Goal: Transaction & Acquisition: Purchase product/service

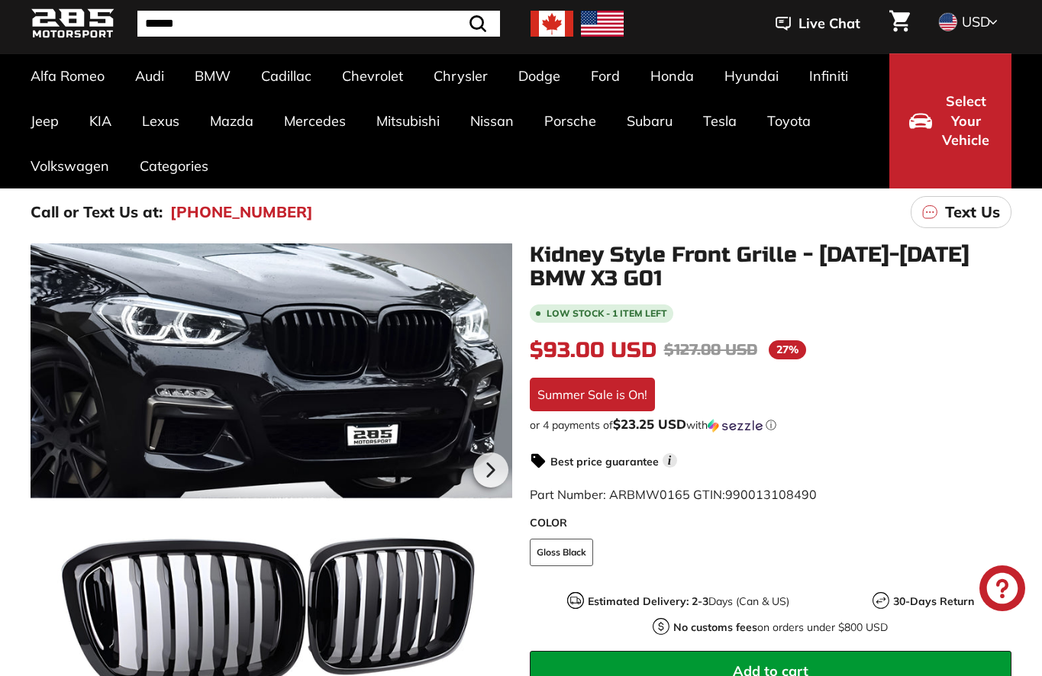
scroll to position [150, 0]
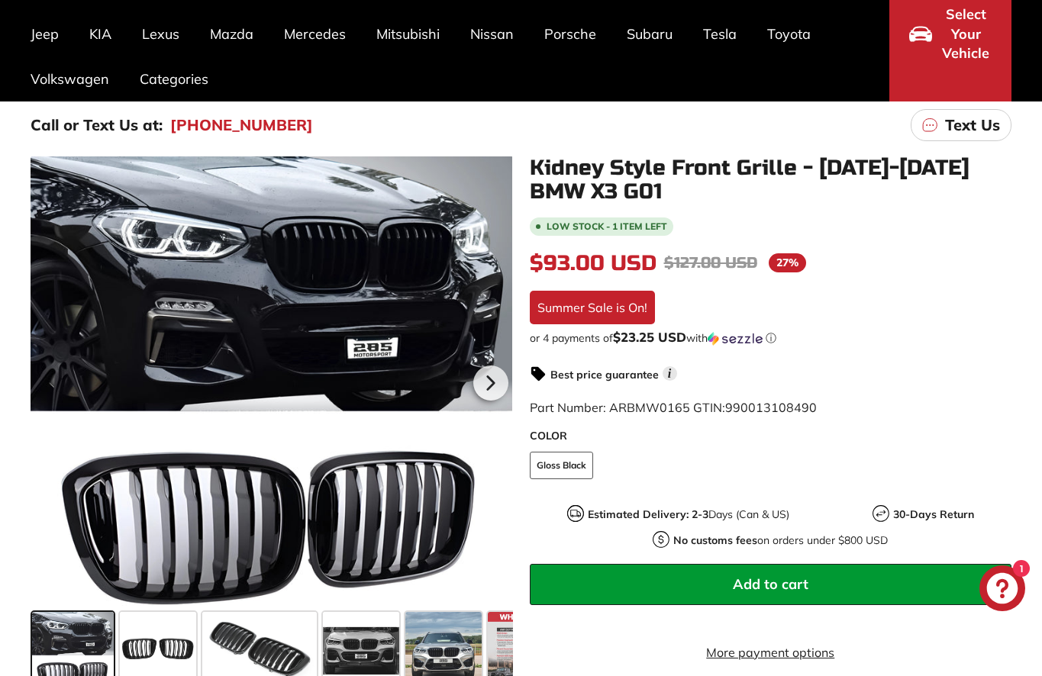
click at [134, 649] on span at bounding box center [158, 650] width 76 height 76
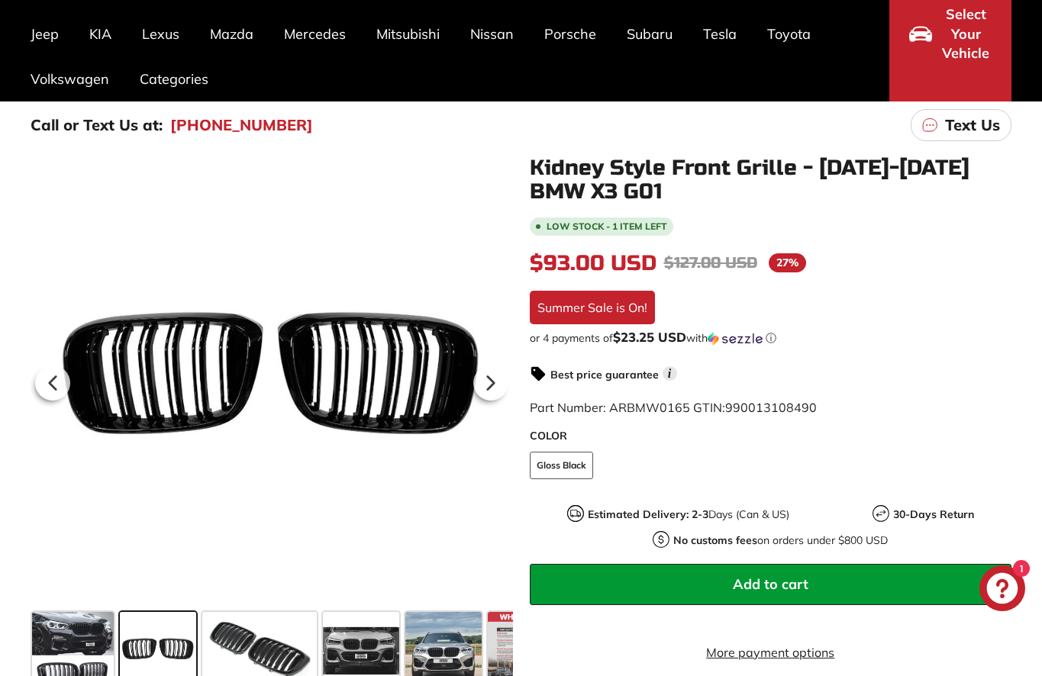
click at [259, 659] on span at bounding box center [259, 650] width 114 height 76
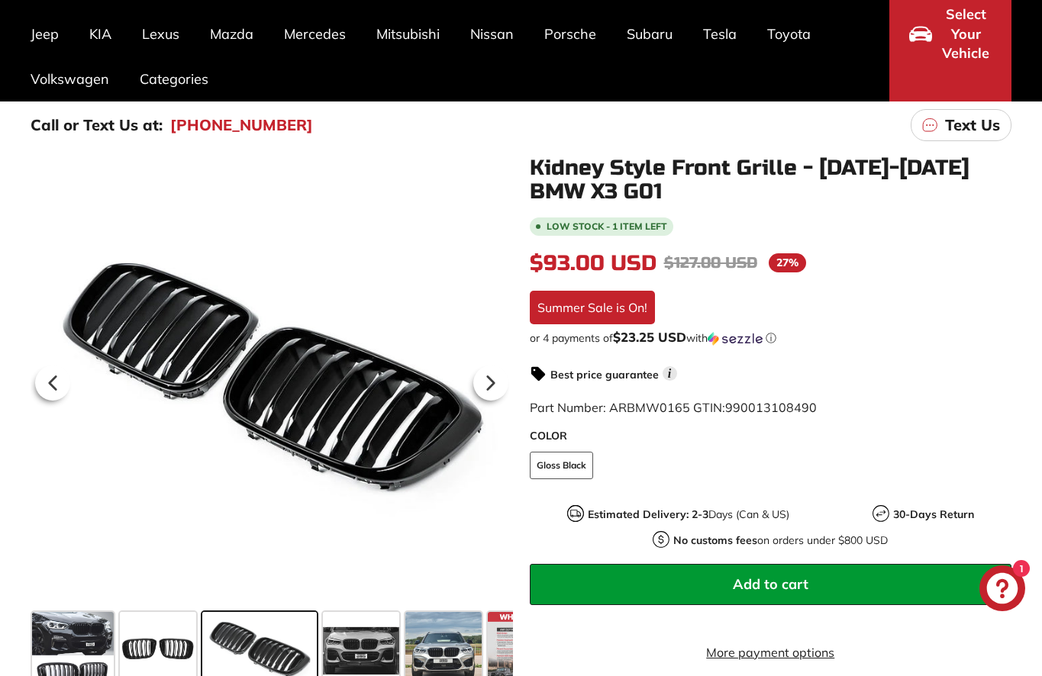
click at [359, 663] on span at bounding box center [361, 650] width 76 height 76
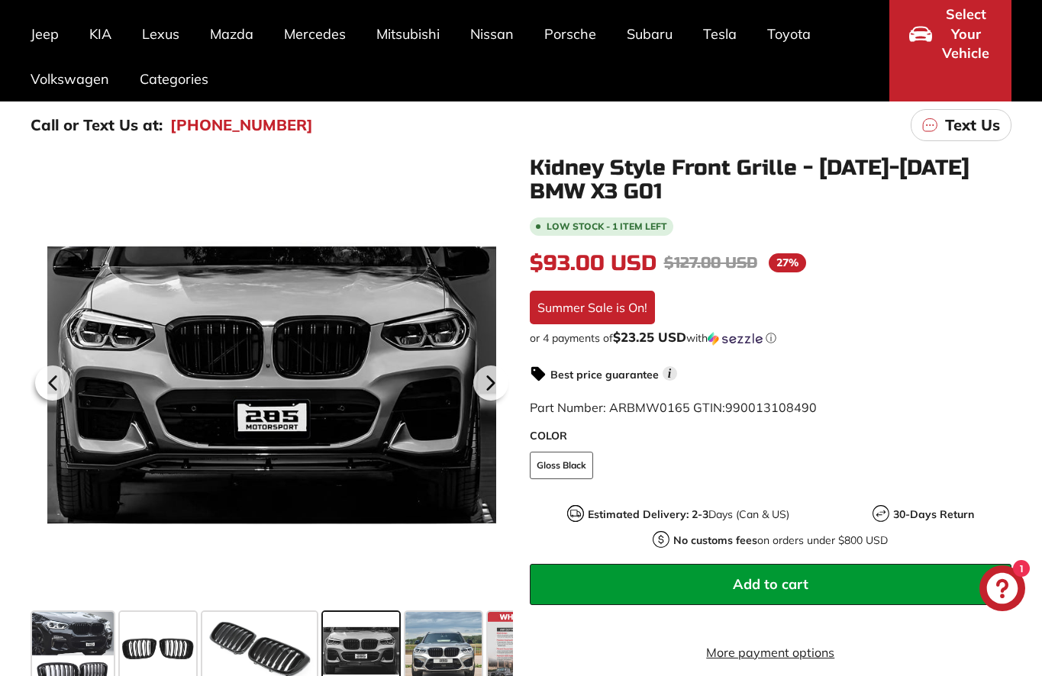
click at [425, 671] on span at bounding box center [443, 650] width 76 height 76
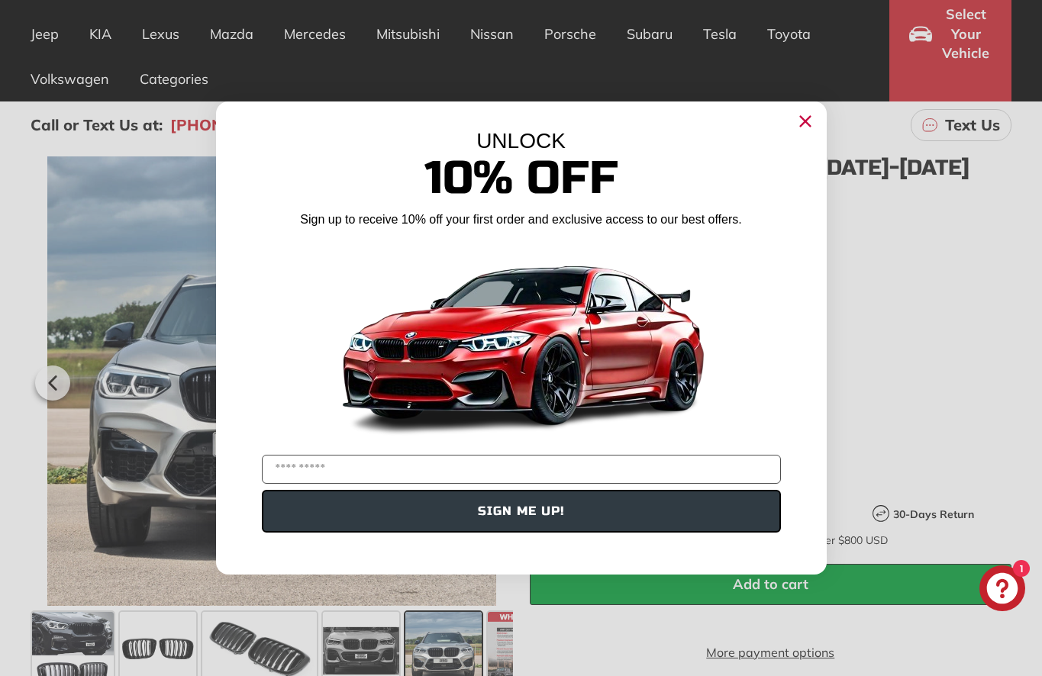
click at [810, 133] on circle "Close dialog" at bounding box center [804, 121] width 23 height 23
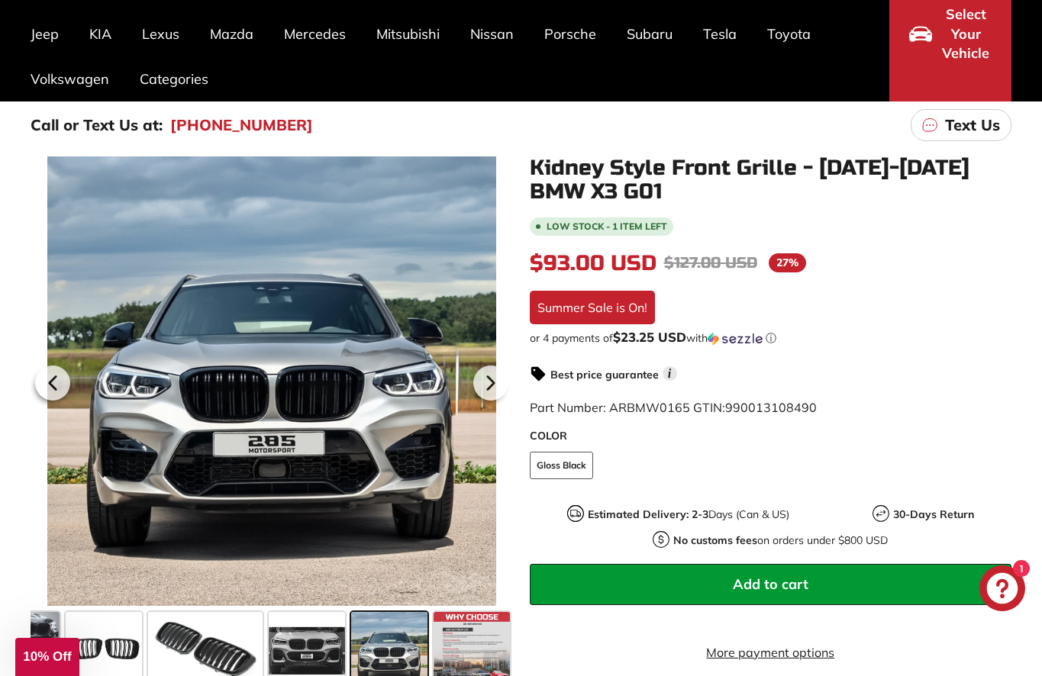
scroll to position [0, 54]
click at [472, 652] on span at bounding box center [471, 650] width 76 height 76
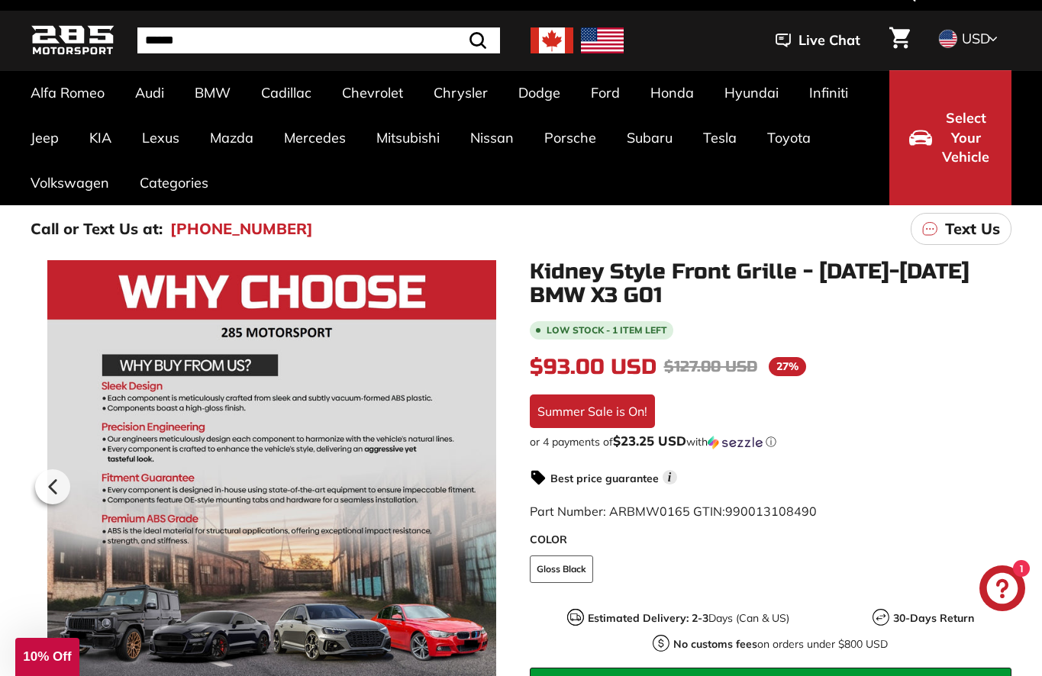
scroll to position [0, 0]
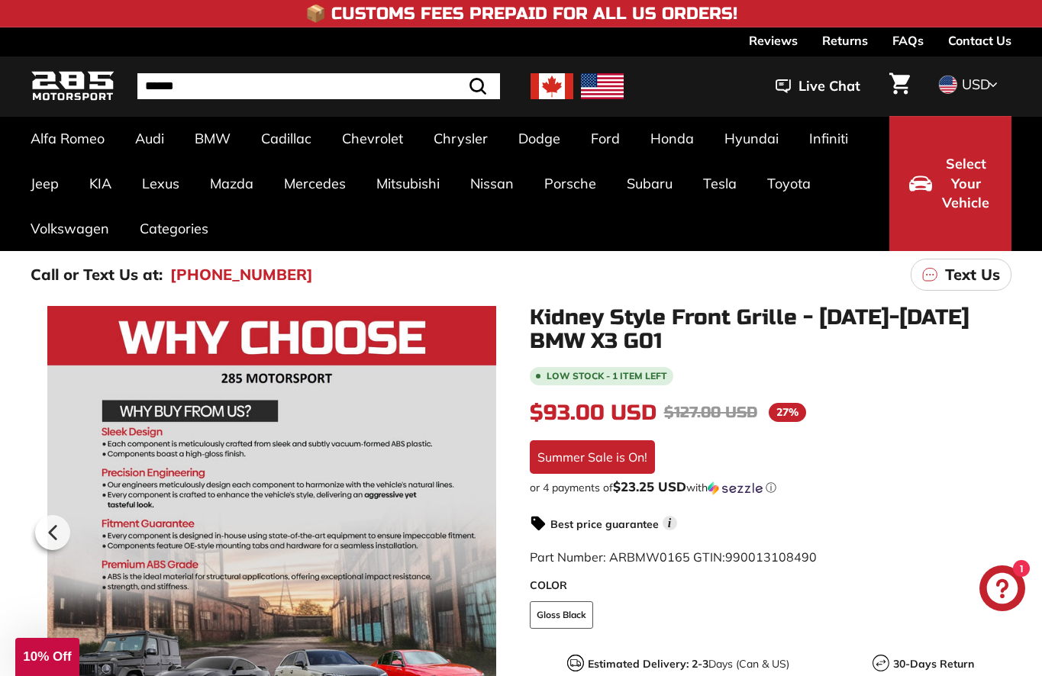
click at [494, 530] on link "X3 G01 [2017+)" at bounding box center [512, 524] width 159 height 22
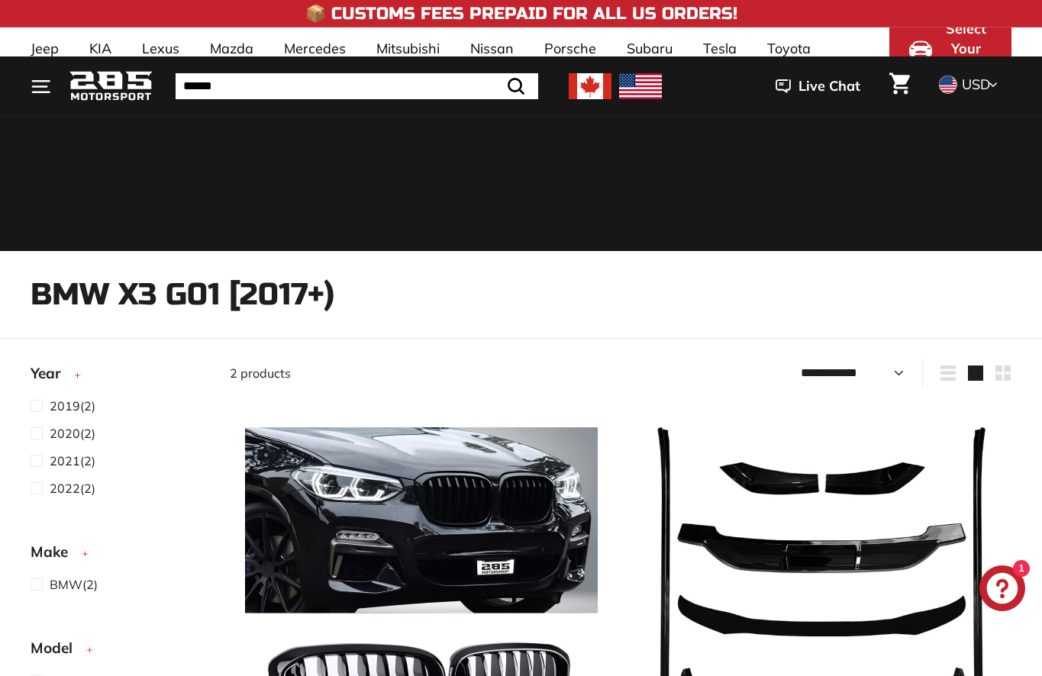
select select "**********"
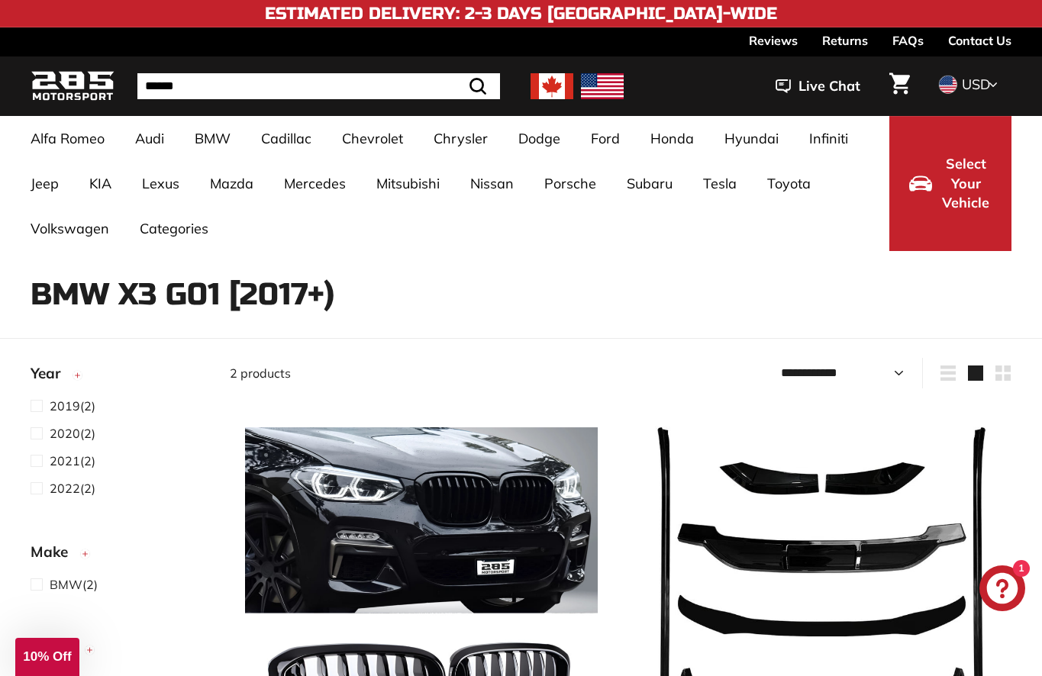
click at [44, 407] on span at bounding box center [40, 406] width 19 height 18
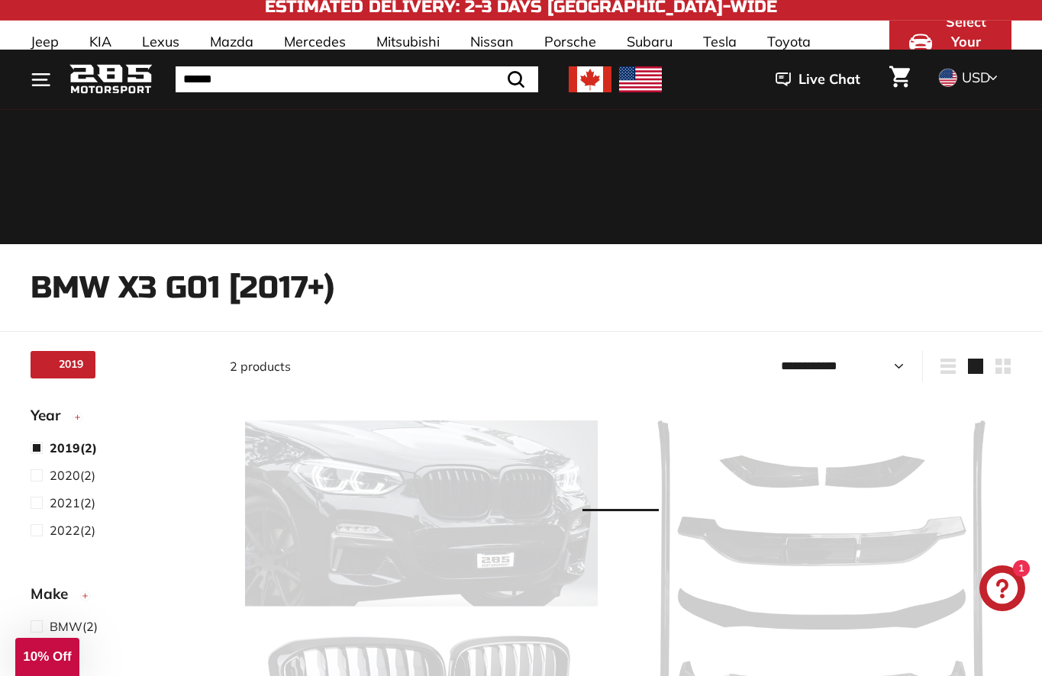
scroll to position [40, 0]
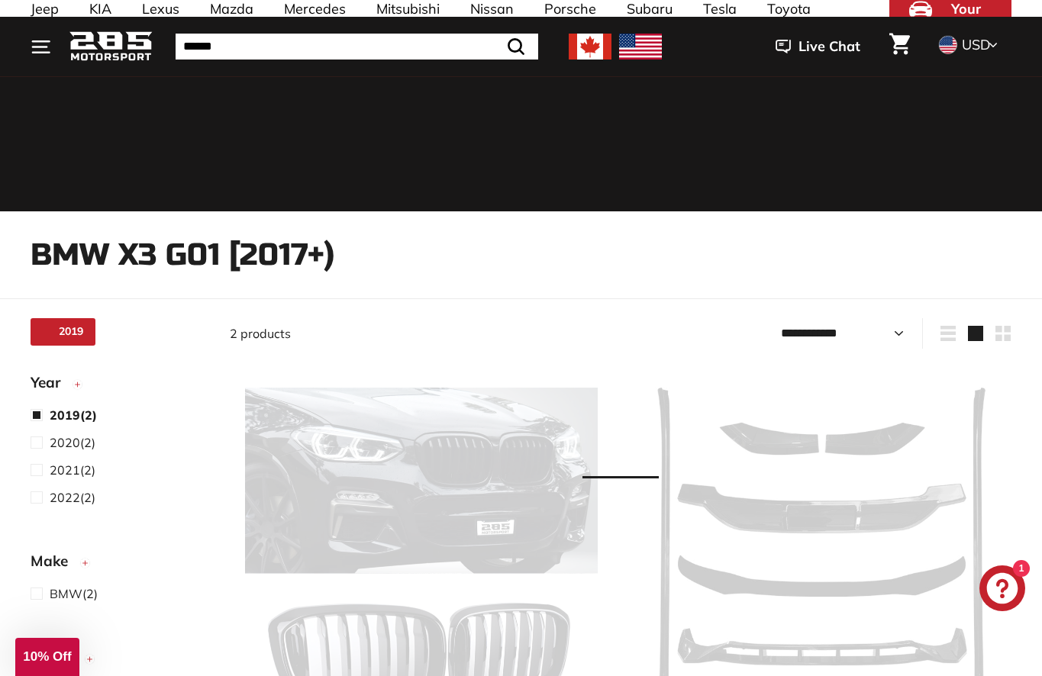
select select "**********"
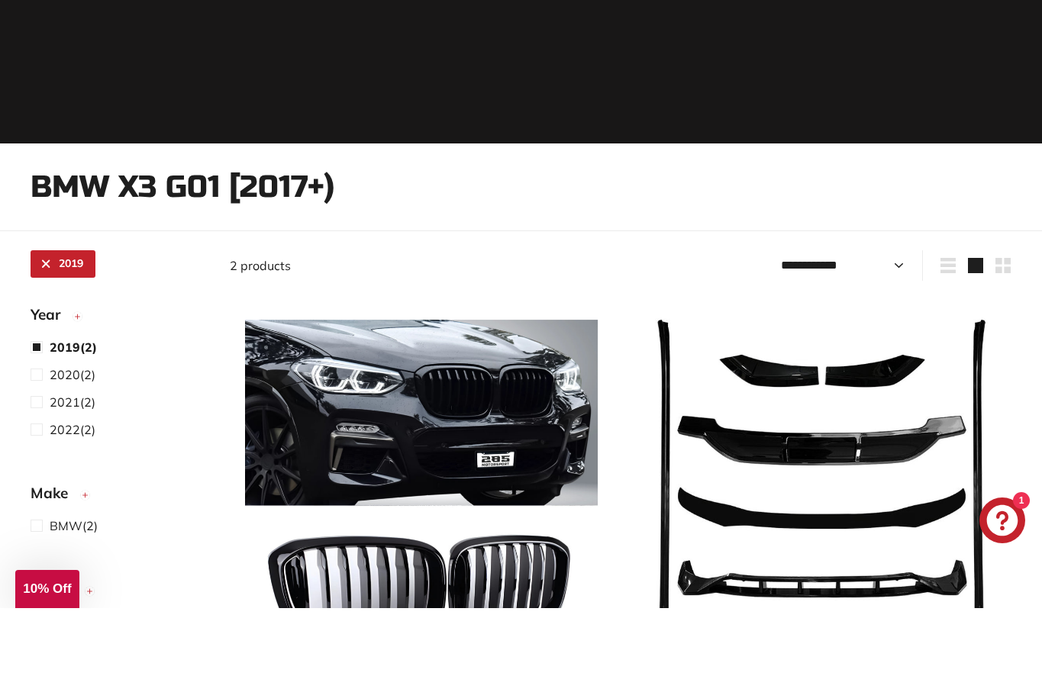
scroll to position [208, 0]
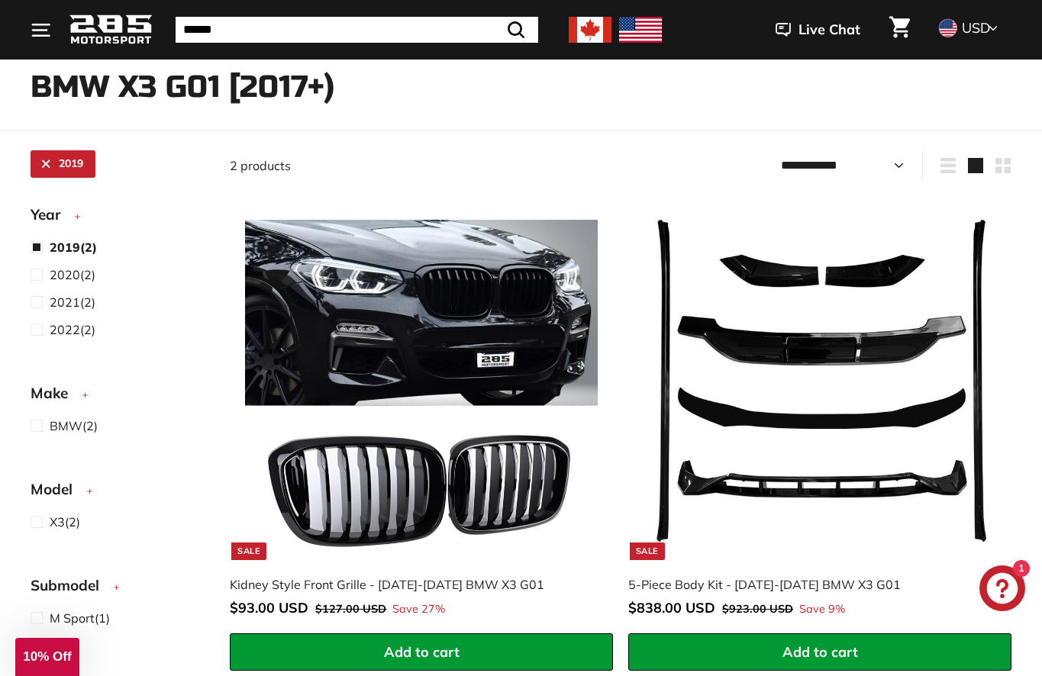
click at [836, 352] on img at bounding box center [819, 384] width 353 height 353
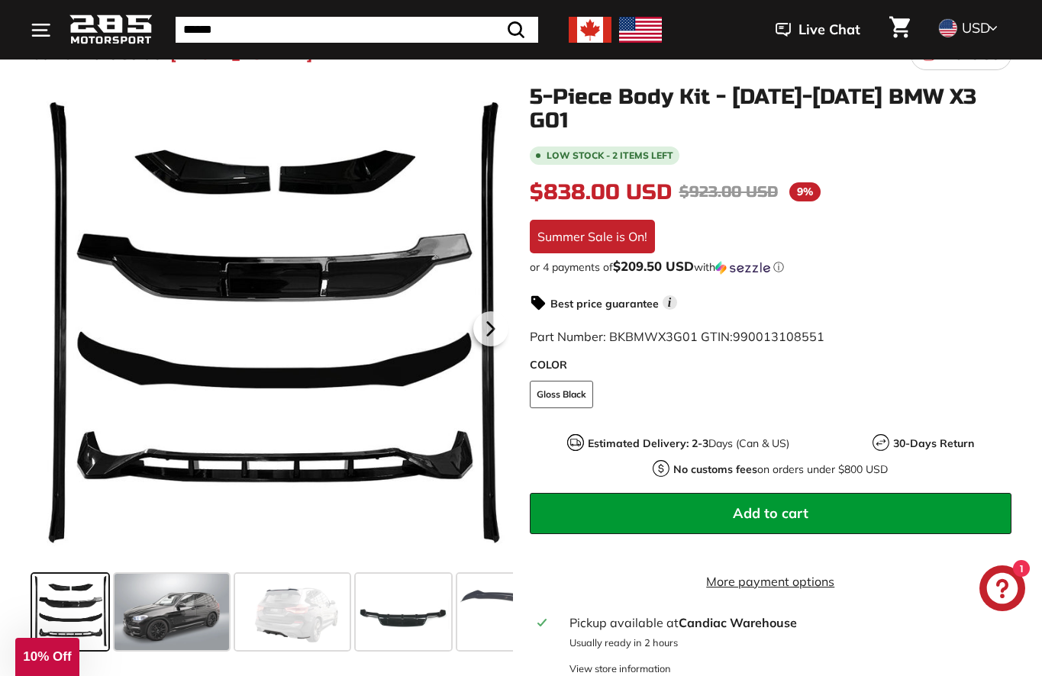
scroll to position [217, 0]
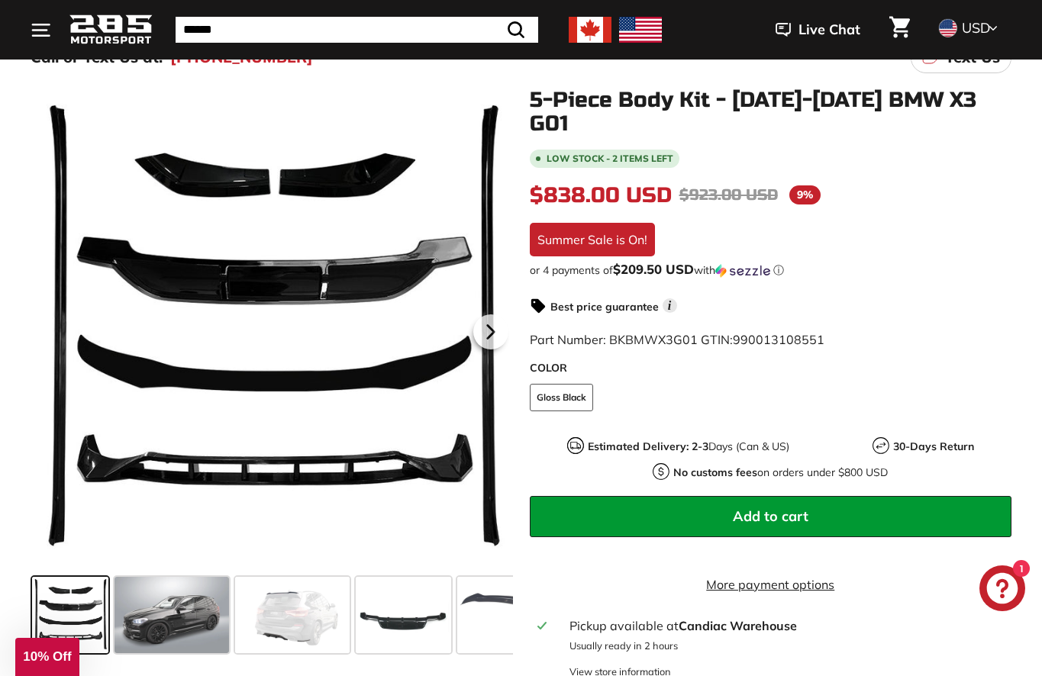
click at [167, 612] on span at bounding box center [171, 615] width 114 height 76
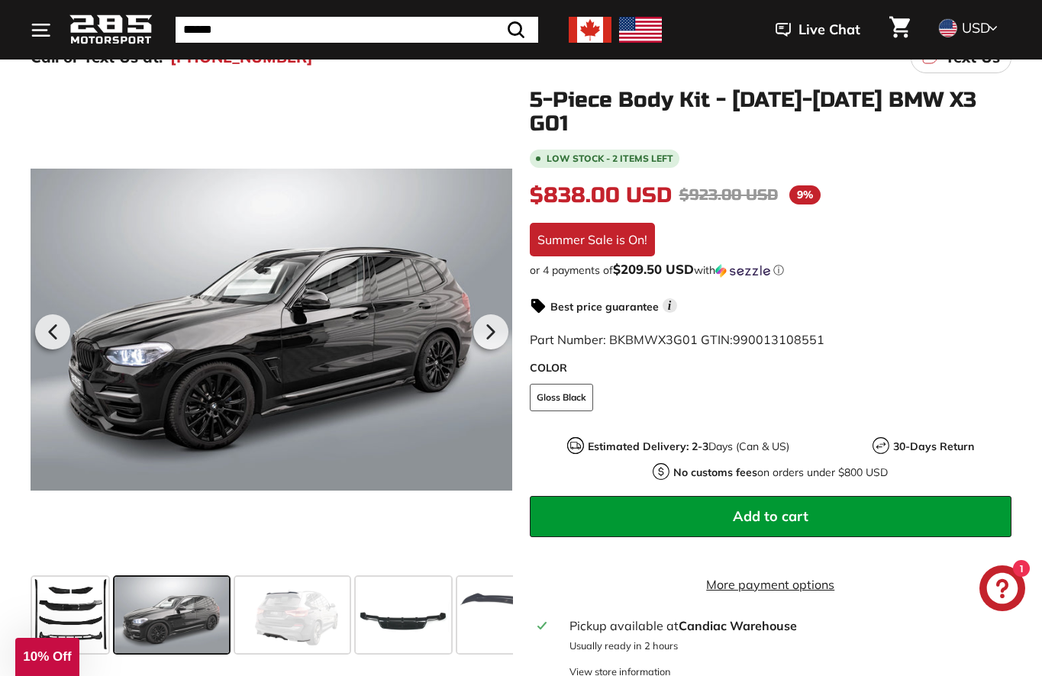
click at [293, 643] on span at bounding box center [292, 615] width 114 height 76
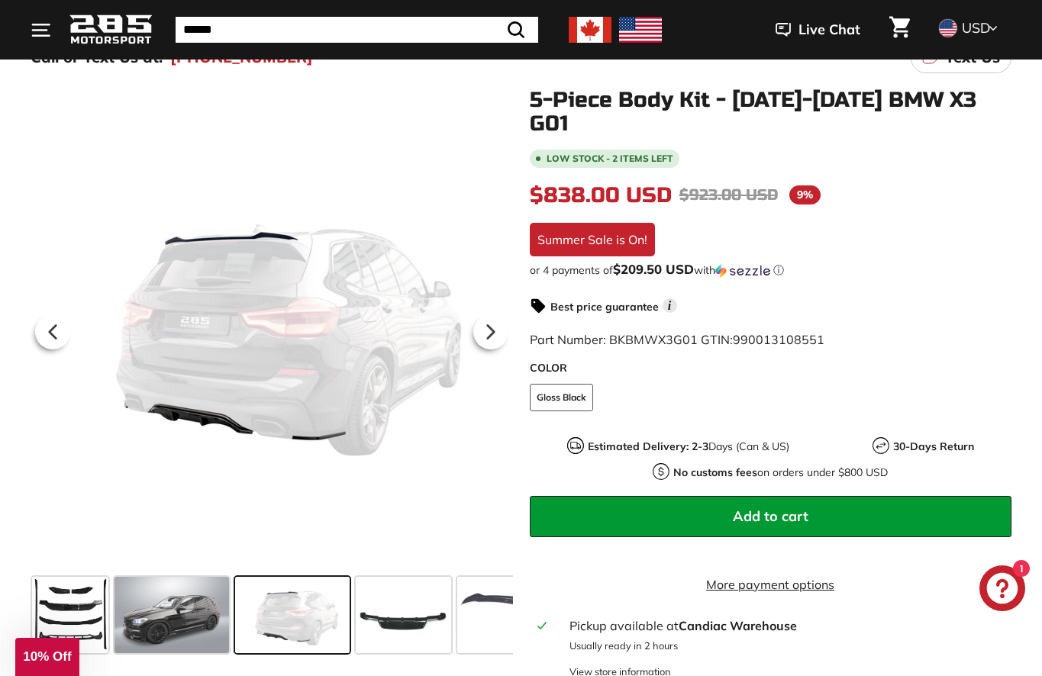
click at [393, 618] on span at bounding box center [403, 615] width 95 height 76
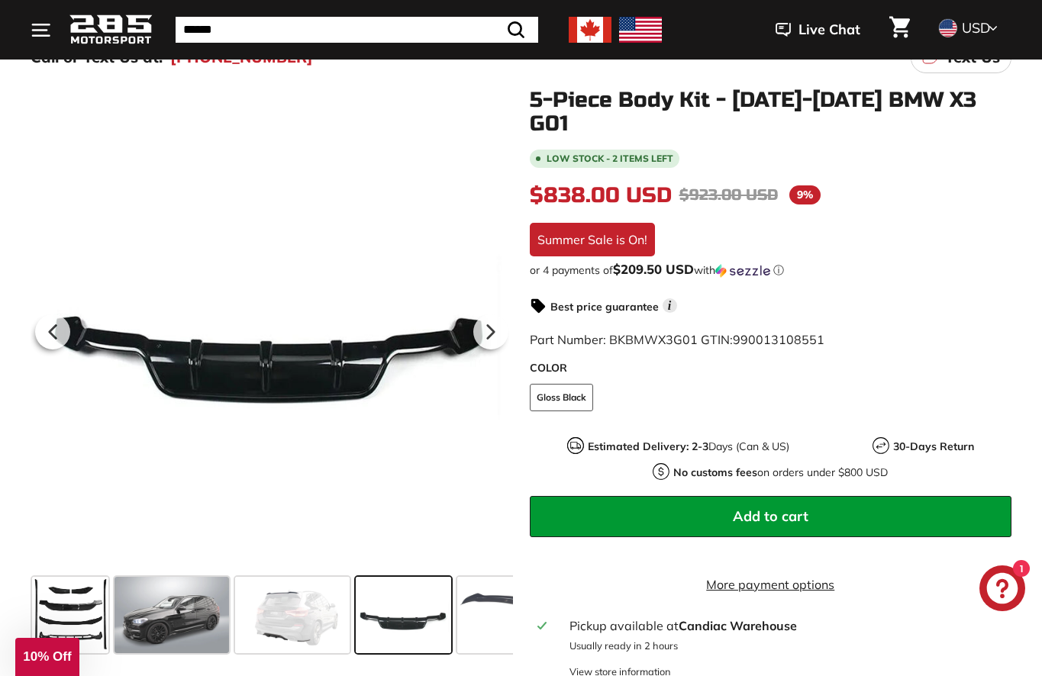
click at [471, 614] on span at bounding box center [514, 615] width 114 height 76
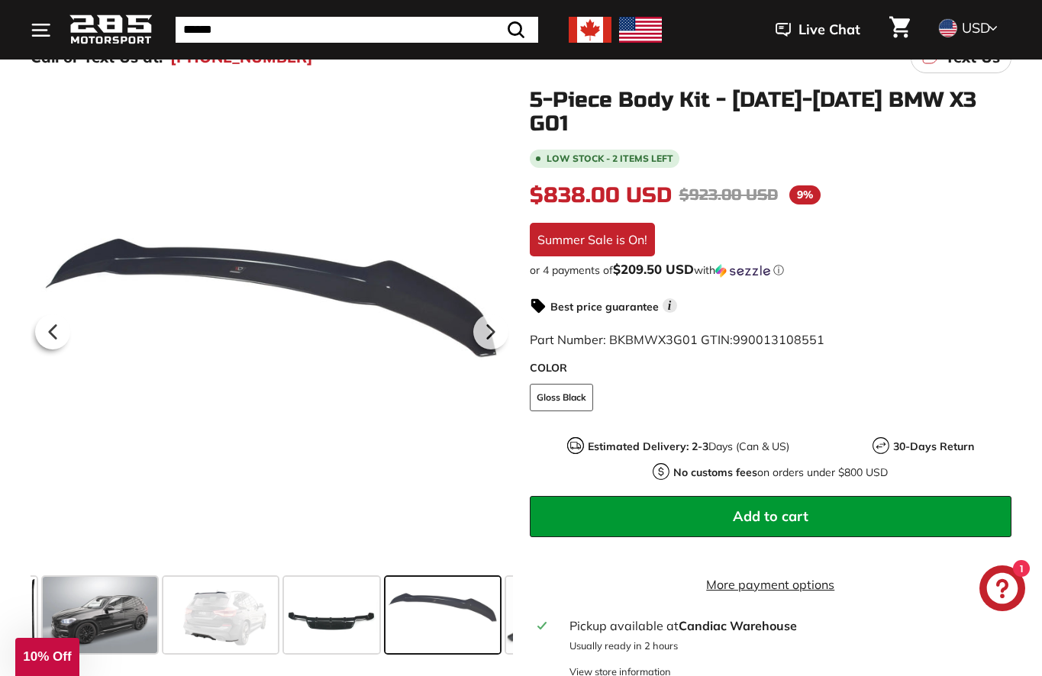
scroll to position [0, 243]
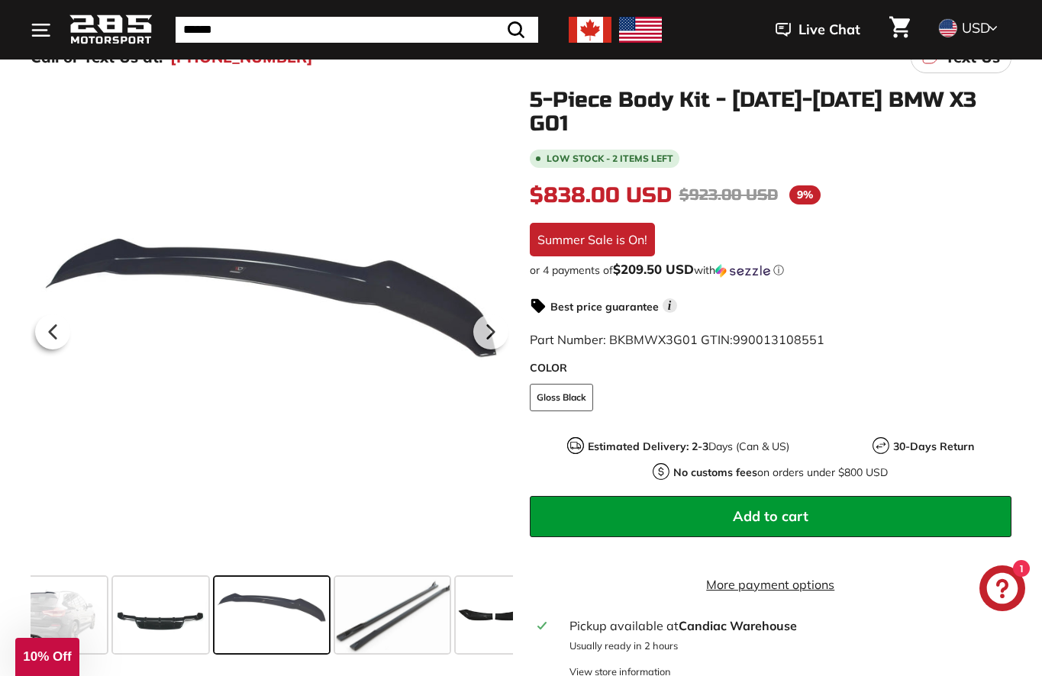
click at [394, 623] on span at bounding box center [392, 615] width 114 height 76
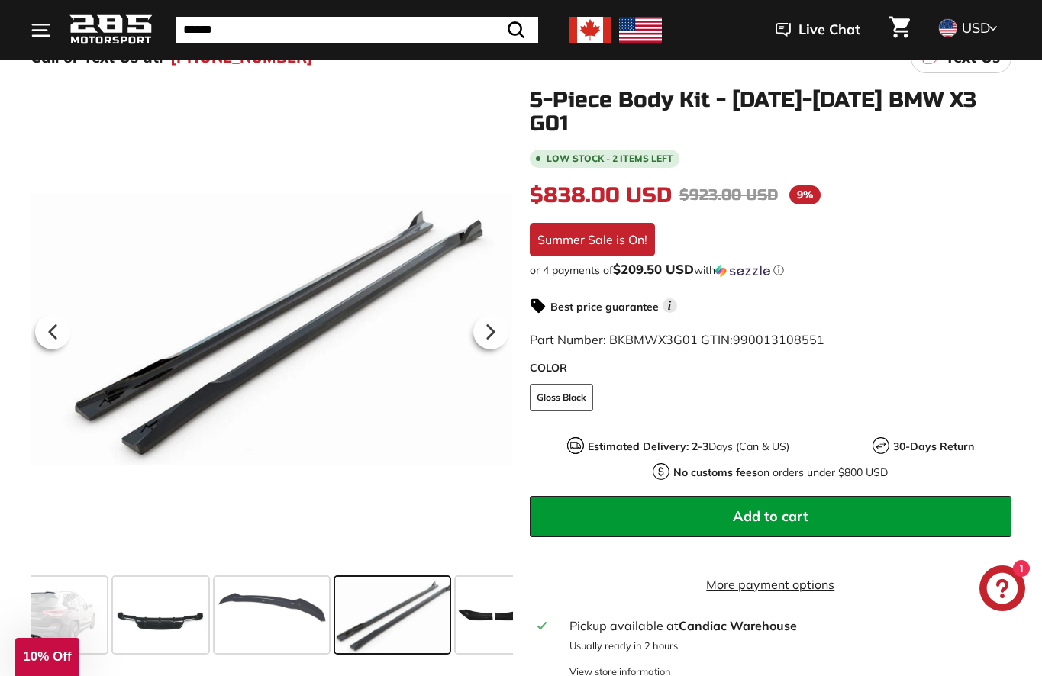
click at [477, 629] on span at bounding box center [494, 615] width 76 height 76
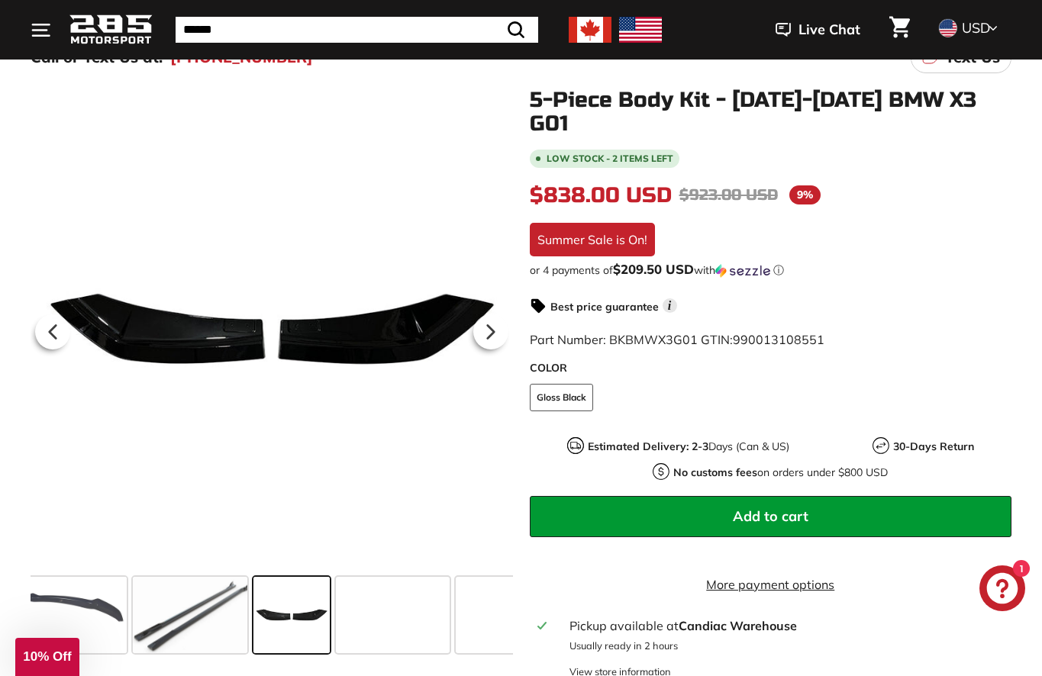
scroll to position [0, 465]
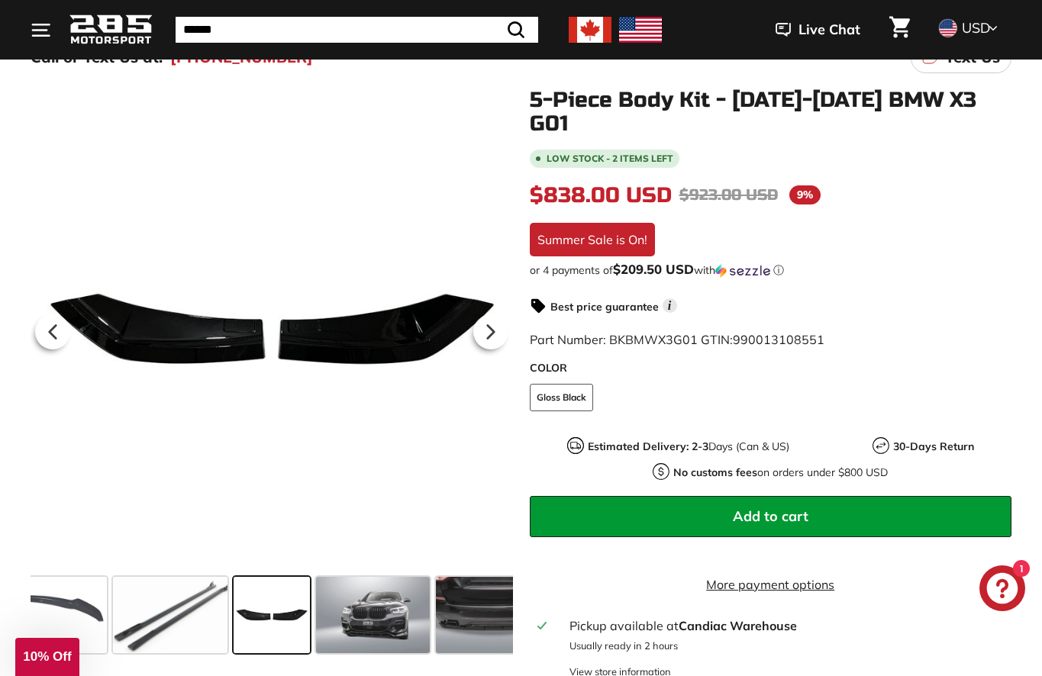
click at [382, 636] on span at bounding box center [373, 615] width 114 height 76
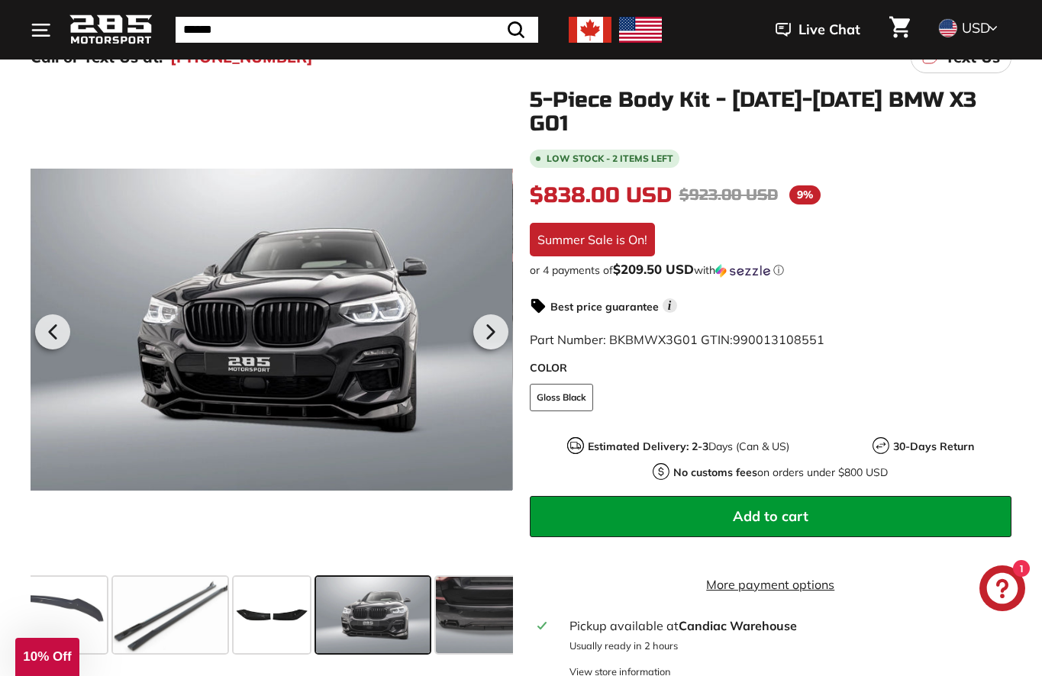
click at [466, 617] on span at bounding box center [493, 615] width 114 height 76
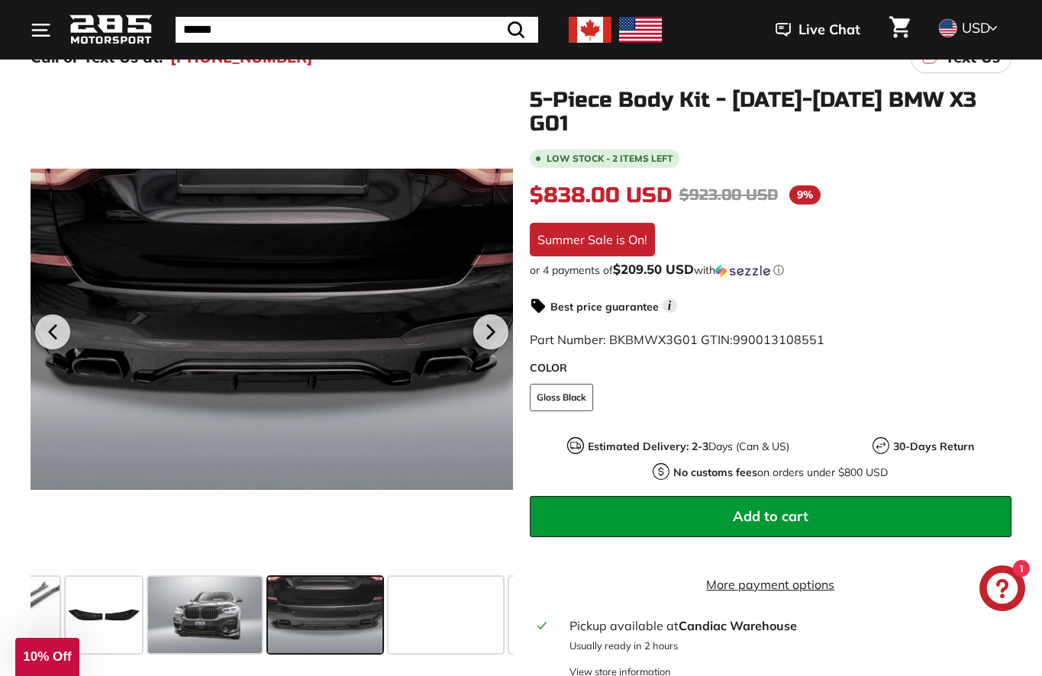
scroll to position [0, 686]
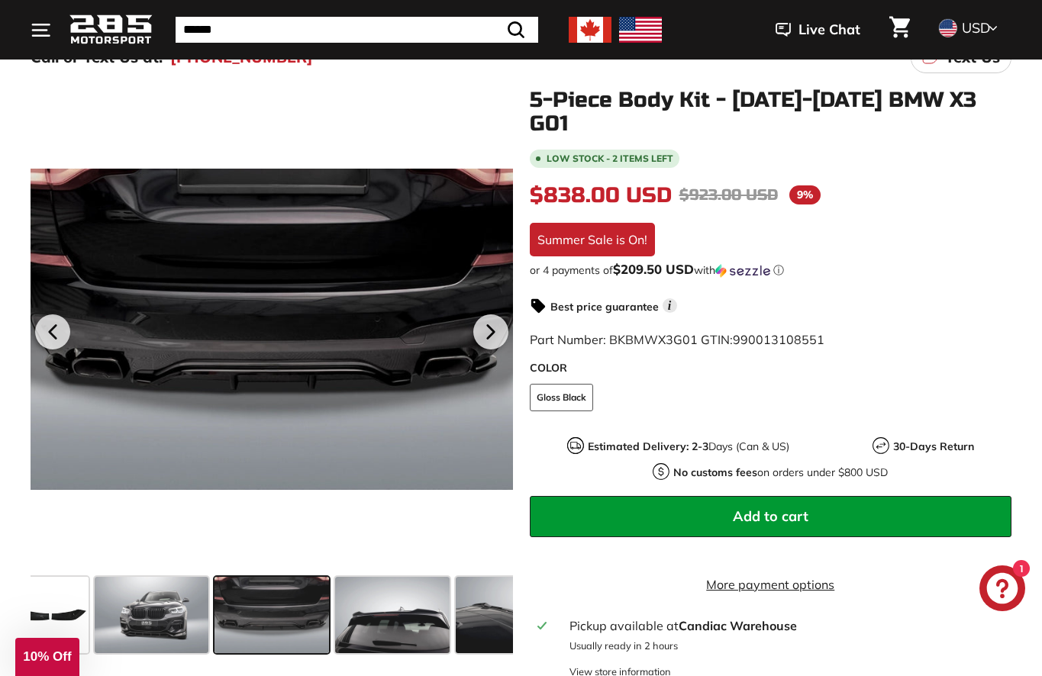
click at [404, 621] on span at bounding box center [392, 615] width 114 height 76
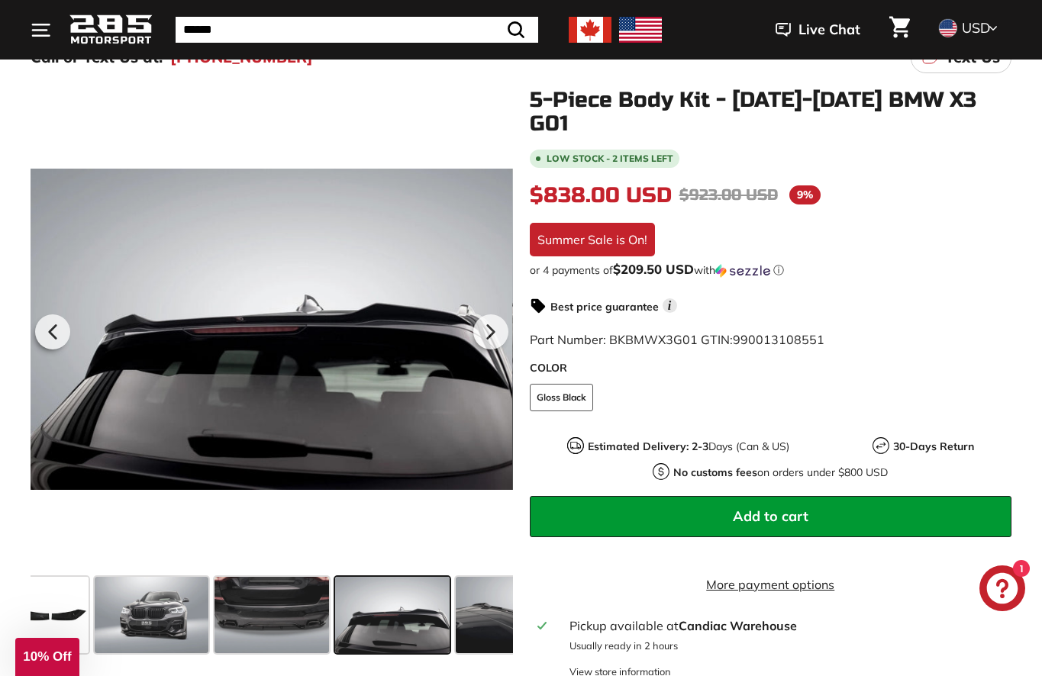
click at [485, 333] on icon at bounding box center [490, 331] width 35 height 35
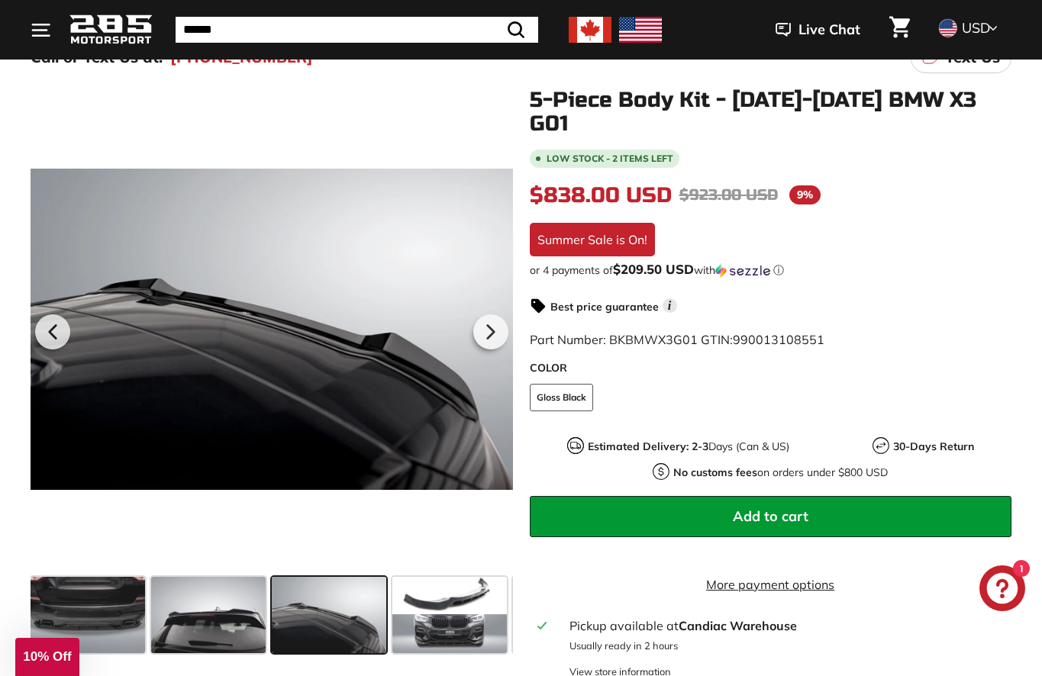
scroll to position [0, 927]
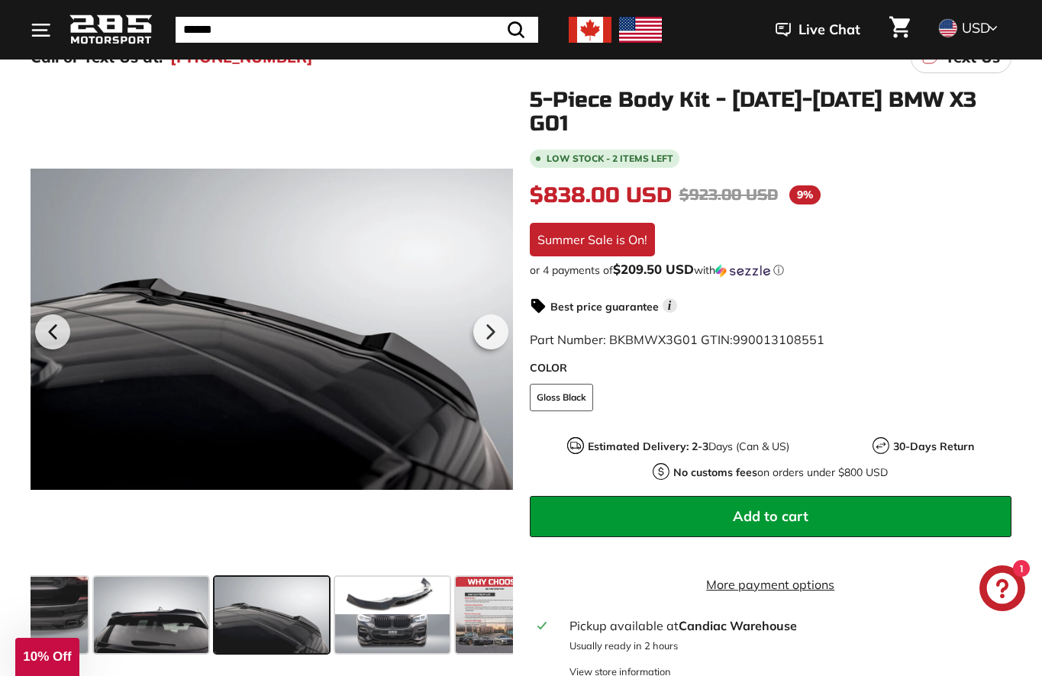
click at [402, 624] on span at bounding box center [392, 615] width 114 height 76
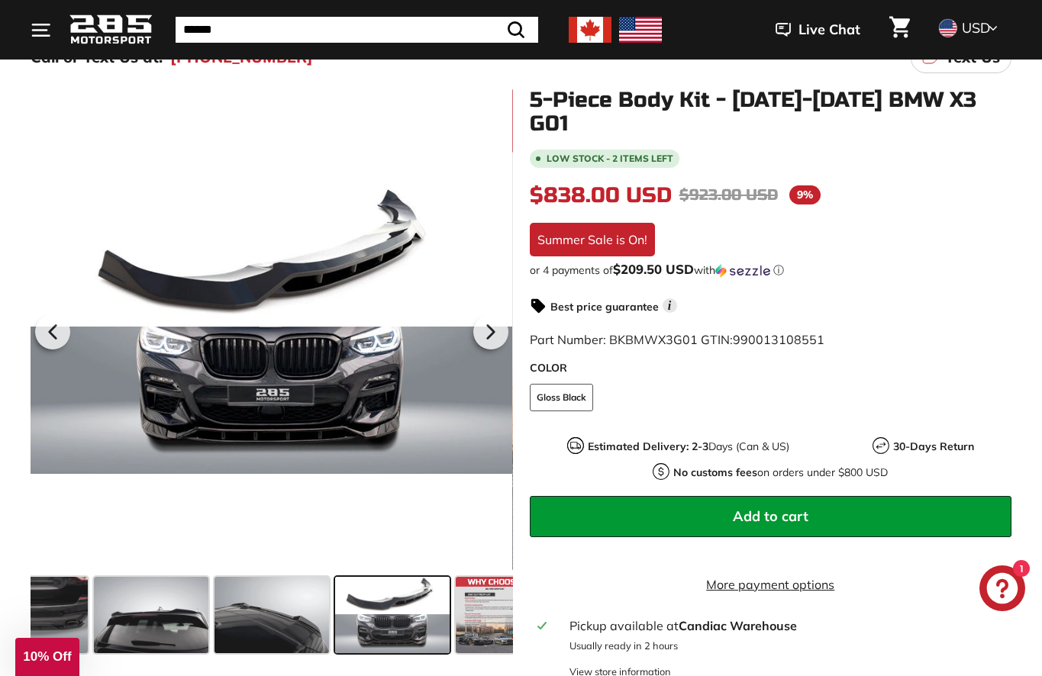
click at [485, 610] on span at bounding box center [494, 615] width 76 height 76
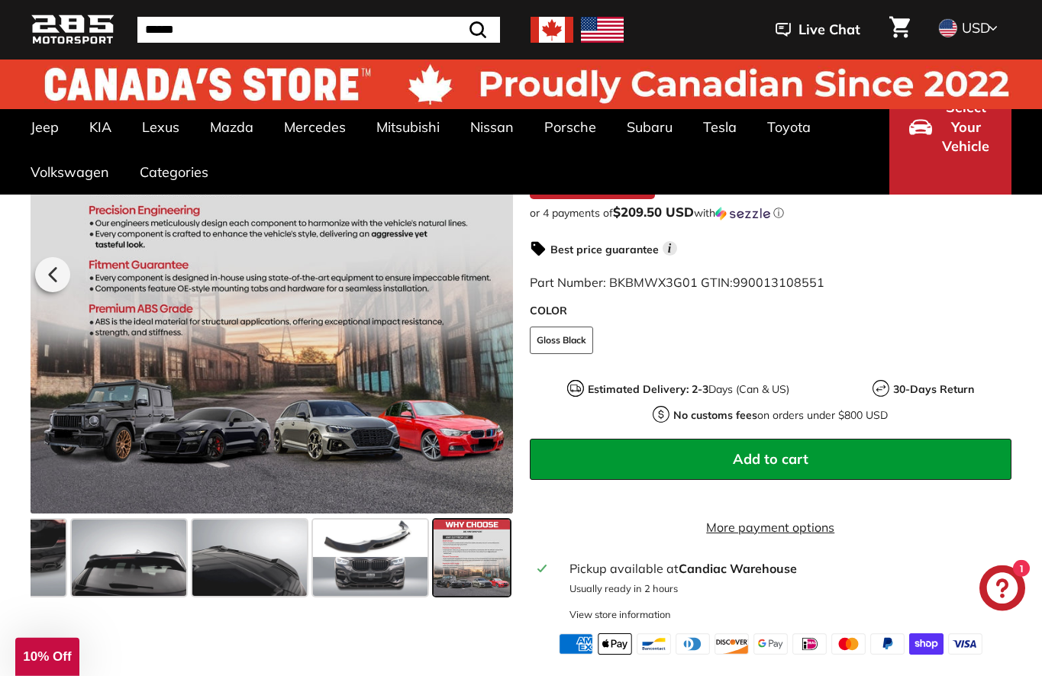
scroll to position [0, 0]
